Goal: Navigation & Orientation: Find specific page/section

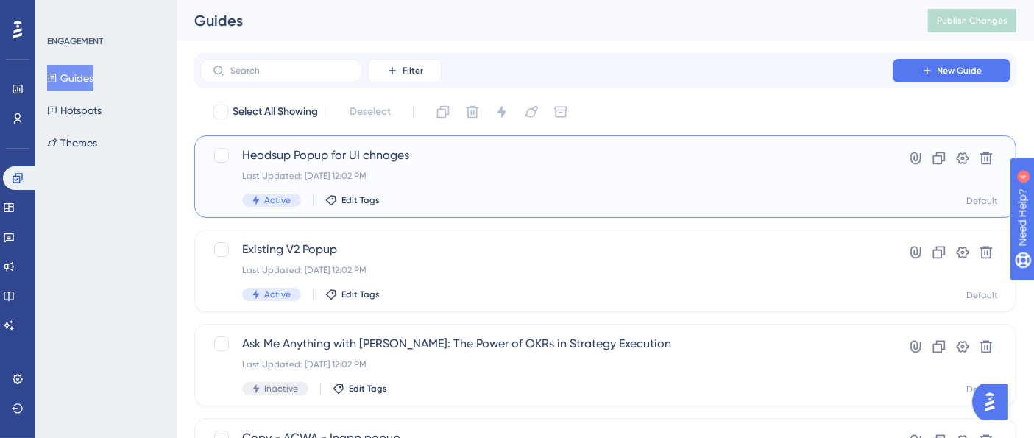
click at [386, 155] on span "Headsup Popup for UI chnages" at bounding box center [546, 155] width 609 height 18
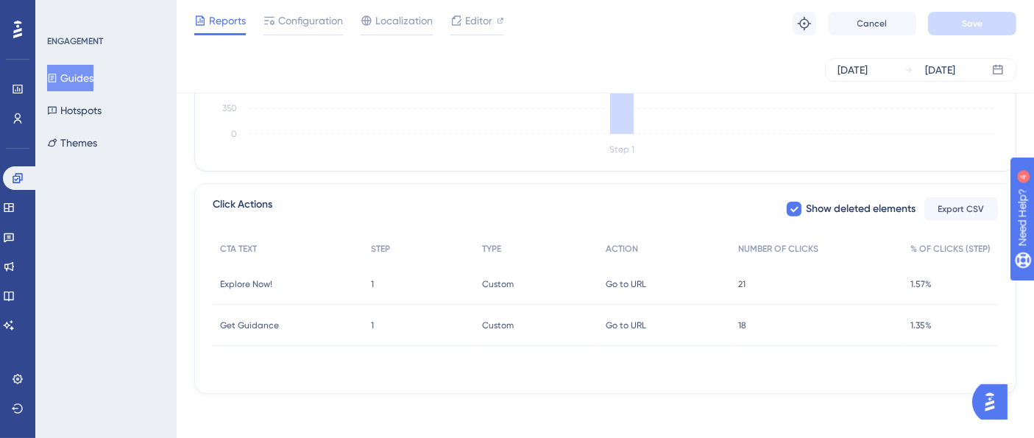
scroll to position [494, 0]
click at [744, 324] on span "18" at bounding box center [742, 323] width 8 height 12
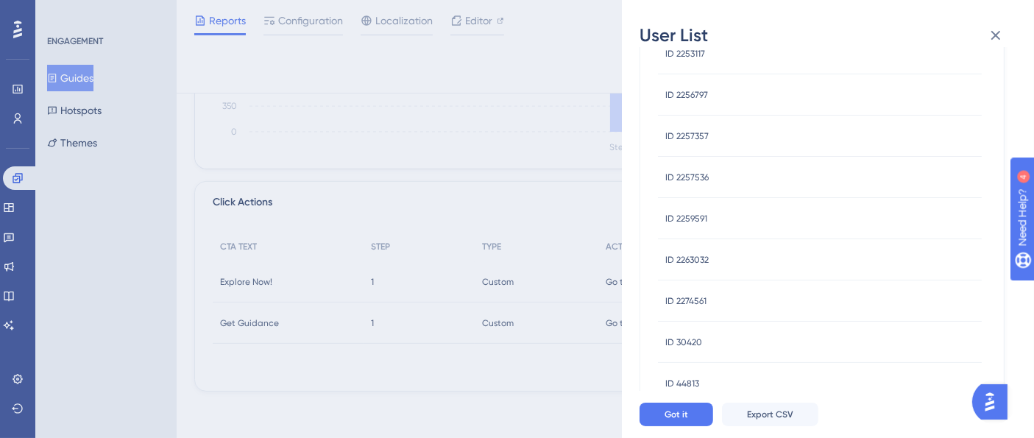
scroll to position [0, 0]
click at [1001, 35] on icon at bounding box center [996, 36] width 18 height 18
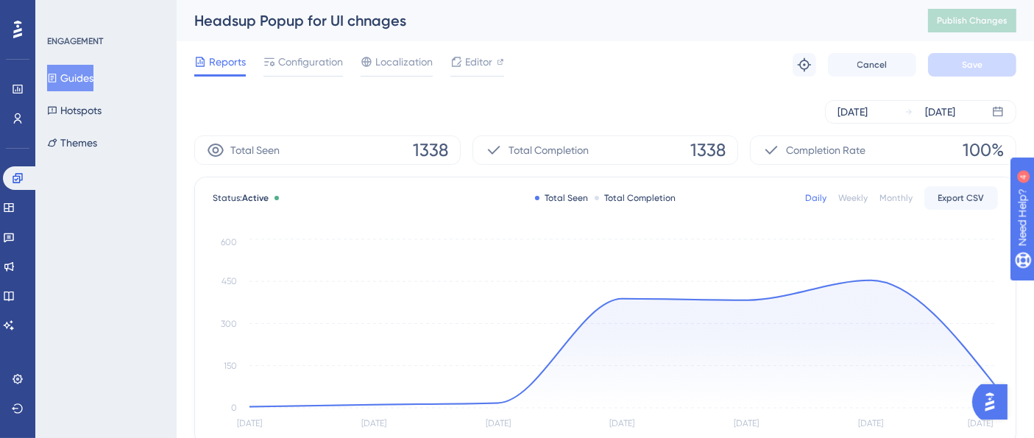
click at [93, 77] on button "Guides" at bounding box center [70, 78] width 46 height 27
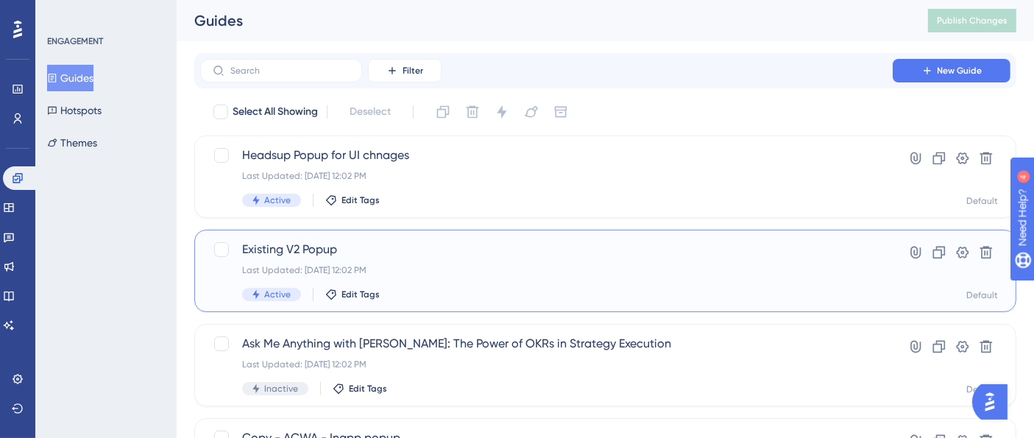
click at [381, 249] on span "Existing V2 Popup" at bounding box center [546, 250] width 609 height 18
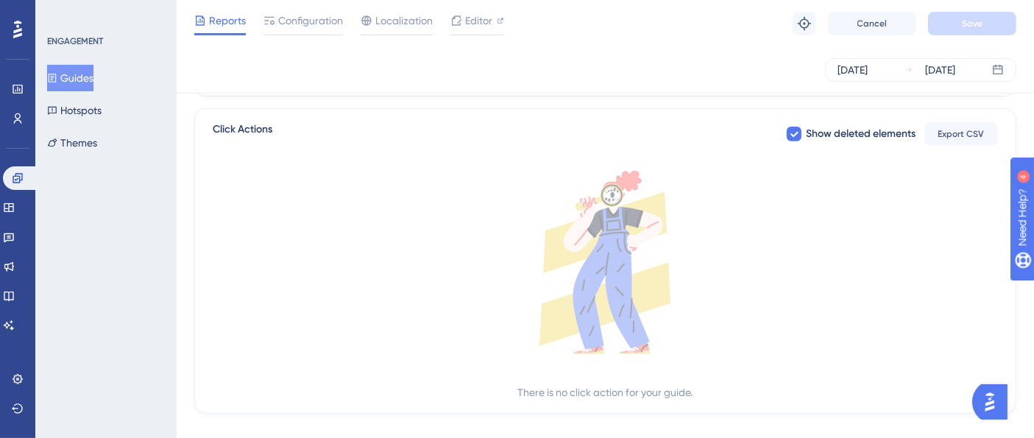
scroll to position [589, 0]
